Goal: Task Accomplishment & Management: Manage account settings

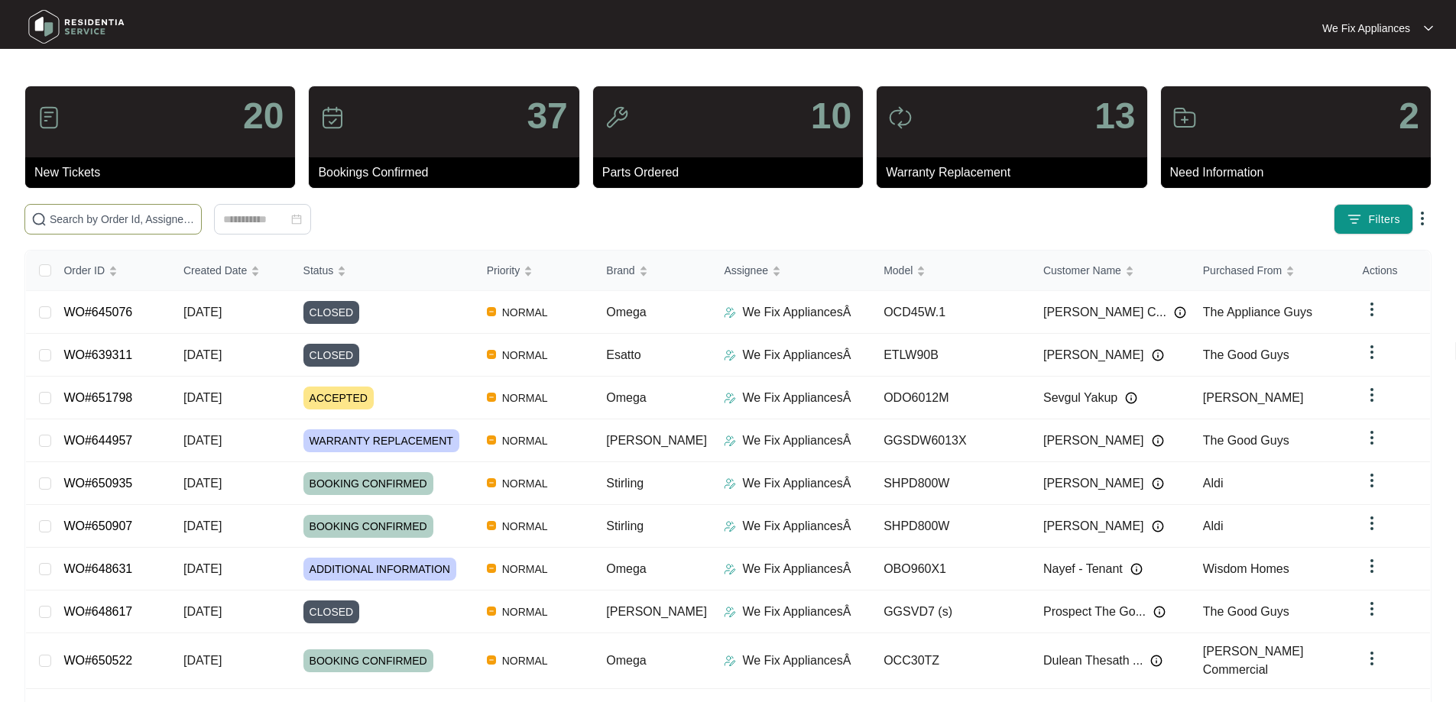
paste input "651468"
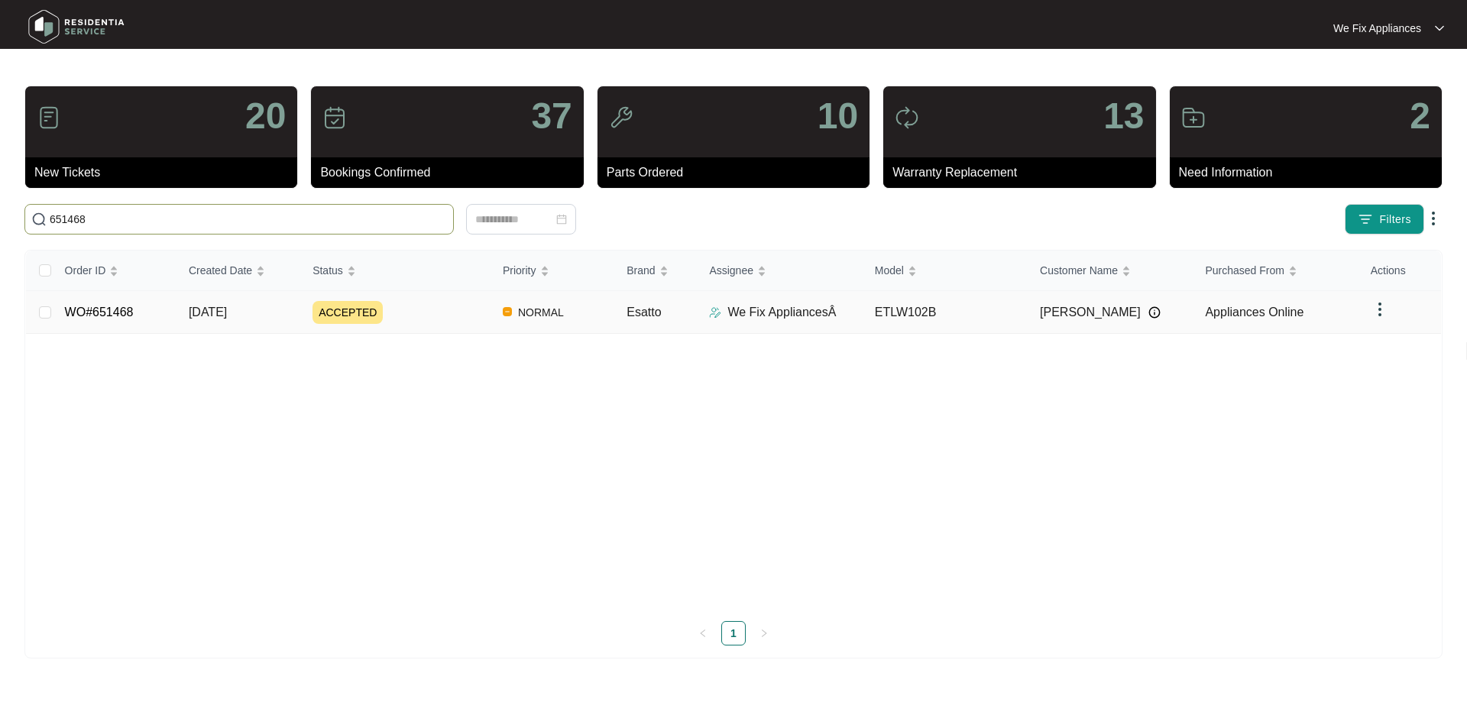
type input "651468"
click at [88, 313] on link "WO#651468" at bounding box center [99, 312] width 69 height 13
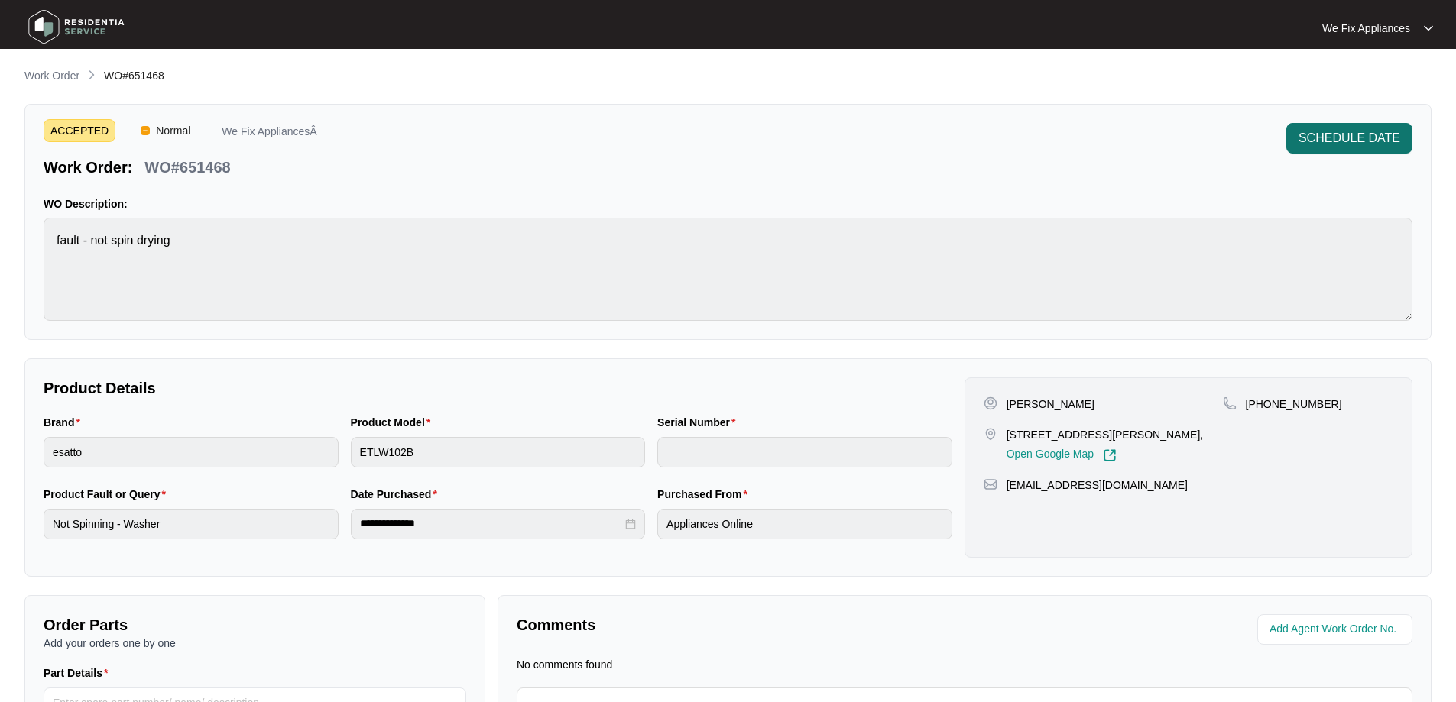
click at [1365, 125] on button "SCHEDULE DATE" at bounding box center [1349, 138] width 126 height 31
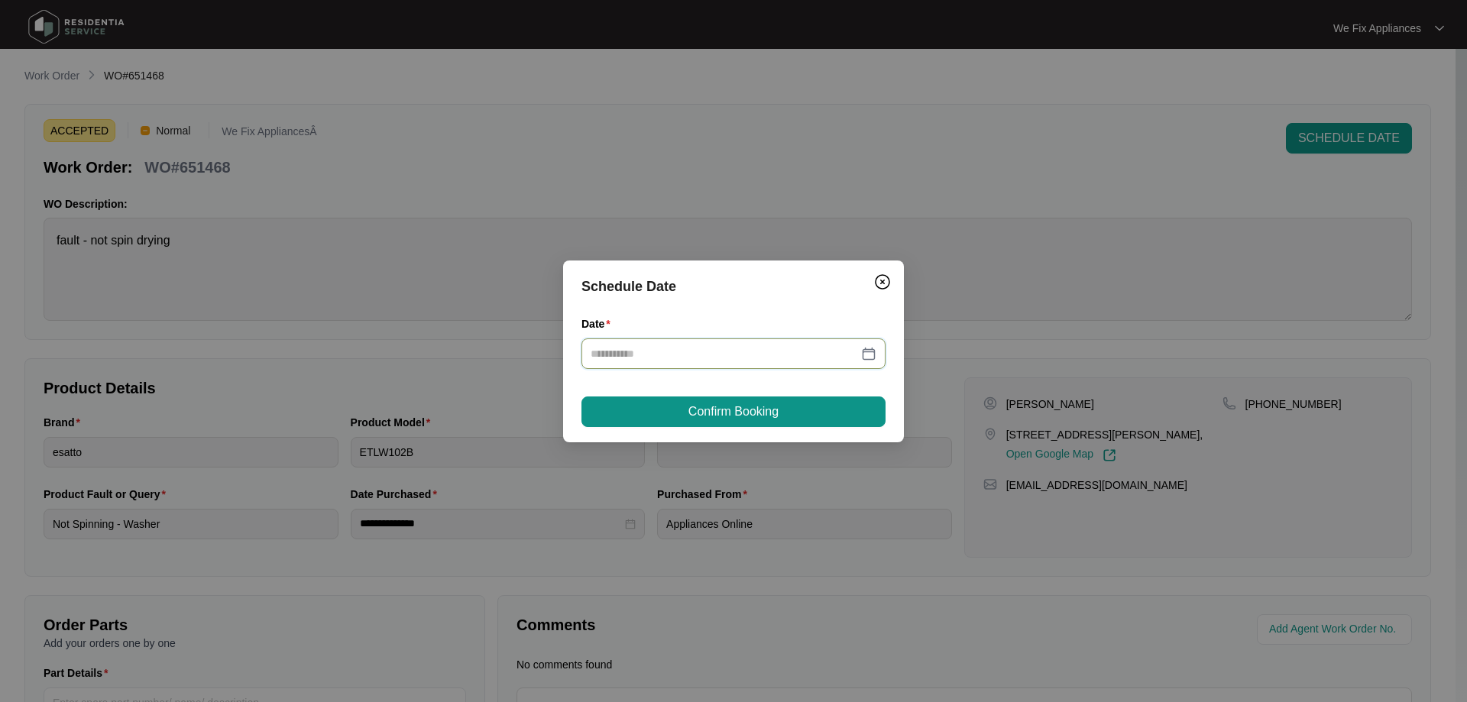
click at [635, 348] on input "Date" at bounding box center [724, 353] width 267 height 17
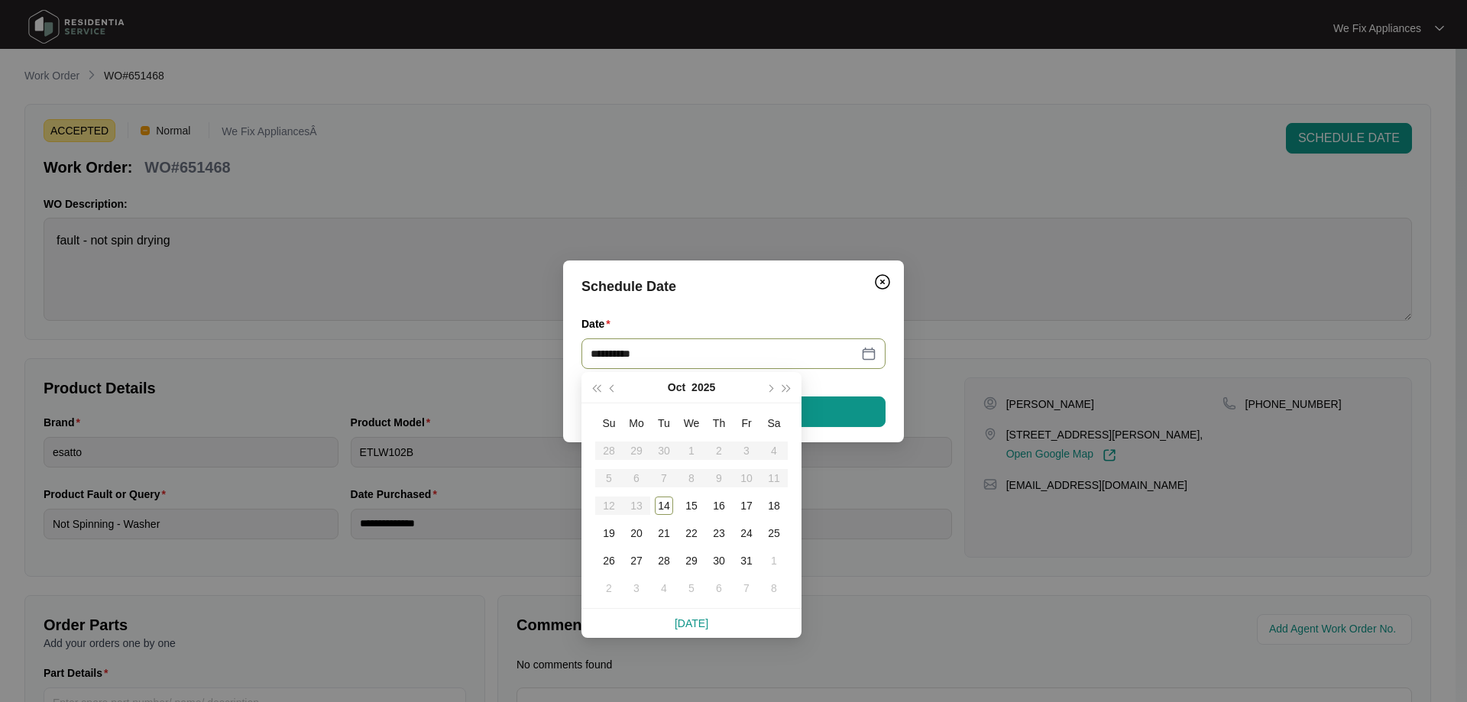
type input "**********"
click at [692, 510] on div "15" at bounding box center [691, 506] width 18 height 18
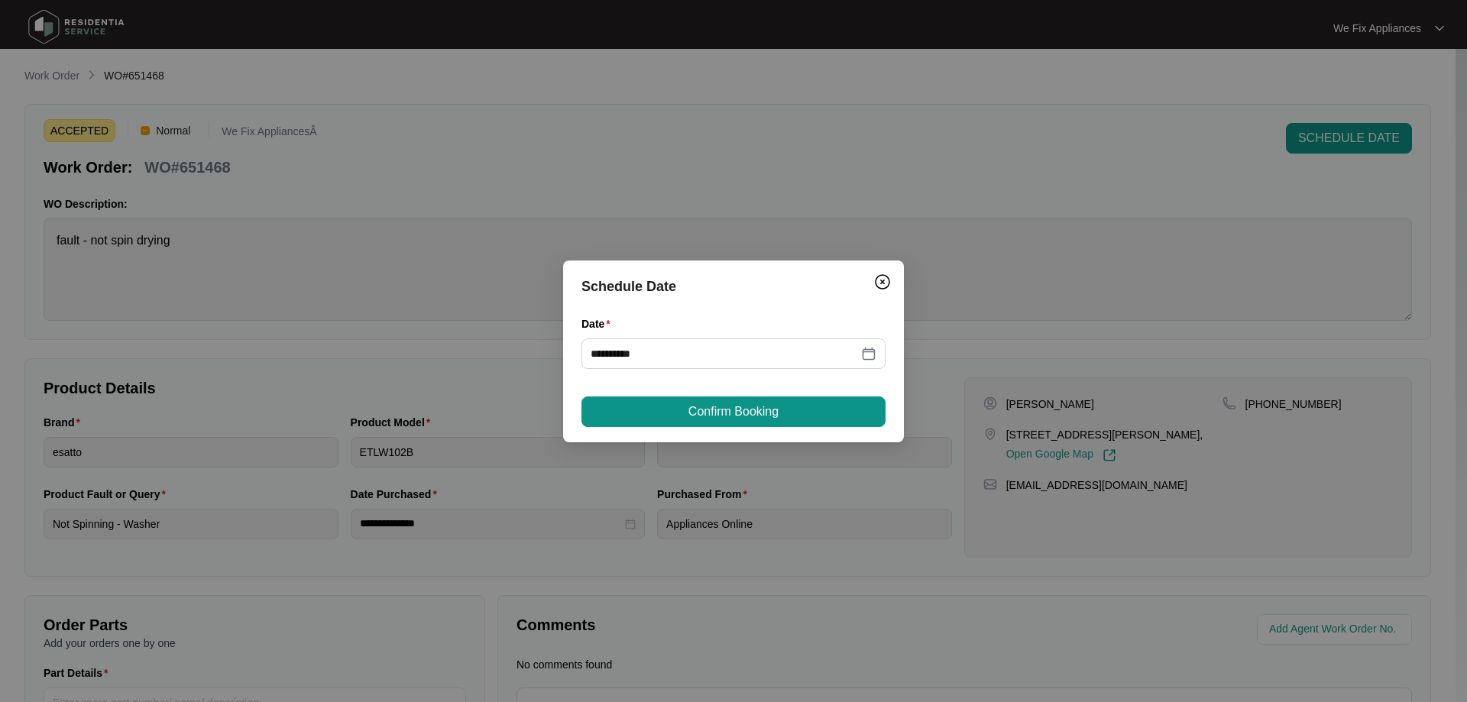
click at [743, 407] on span "Confirm Booking" at bounding box center [734, 412] width 90 height 18
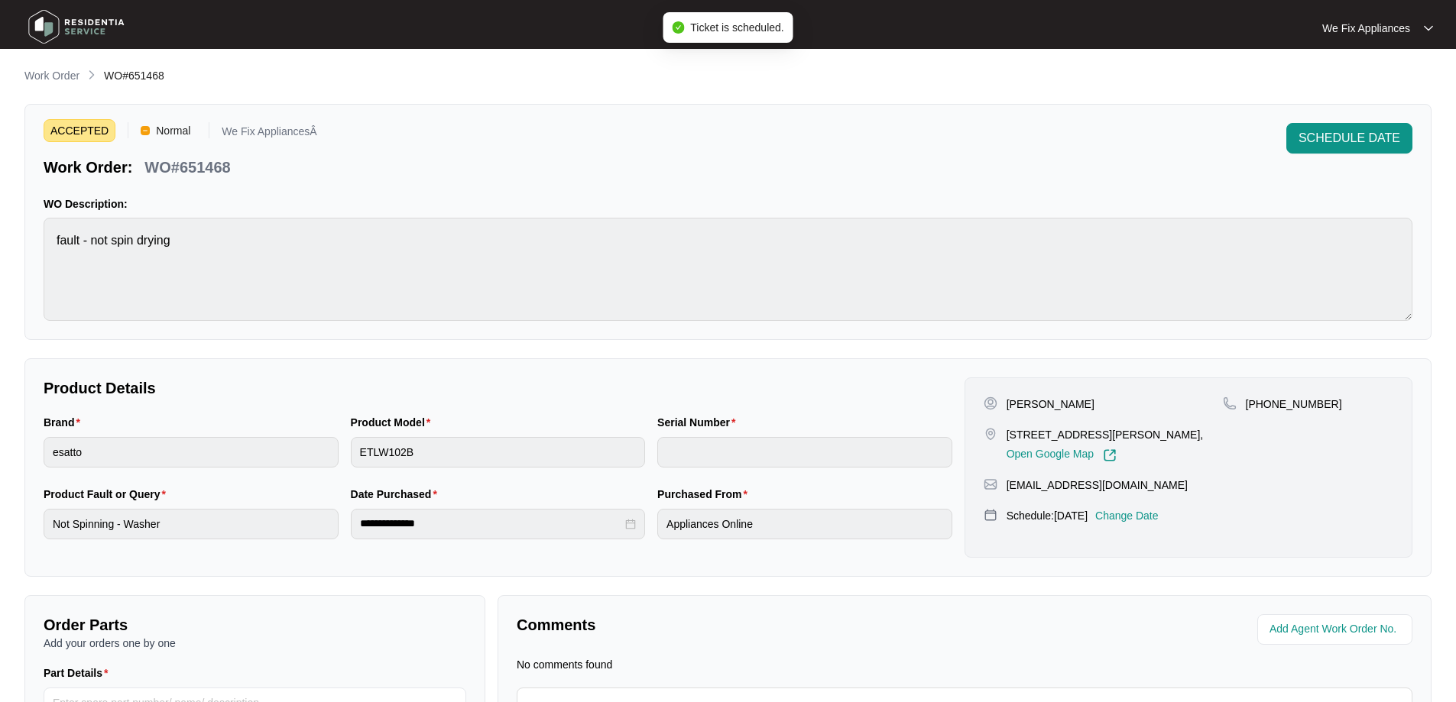
click at [99, 31] on img at bounding box center [76, 27] width 107 height 46
